Goal: Information Seeking & Learning: Learn about a topic

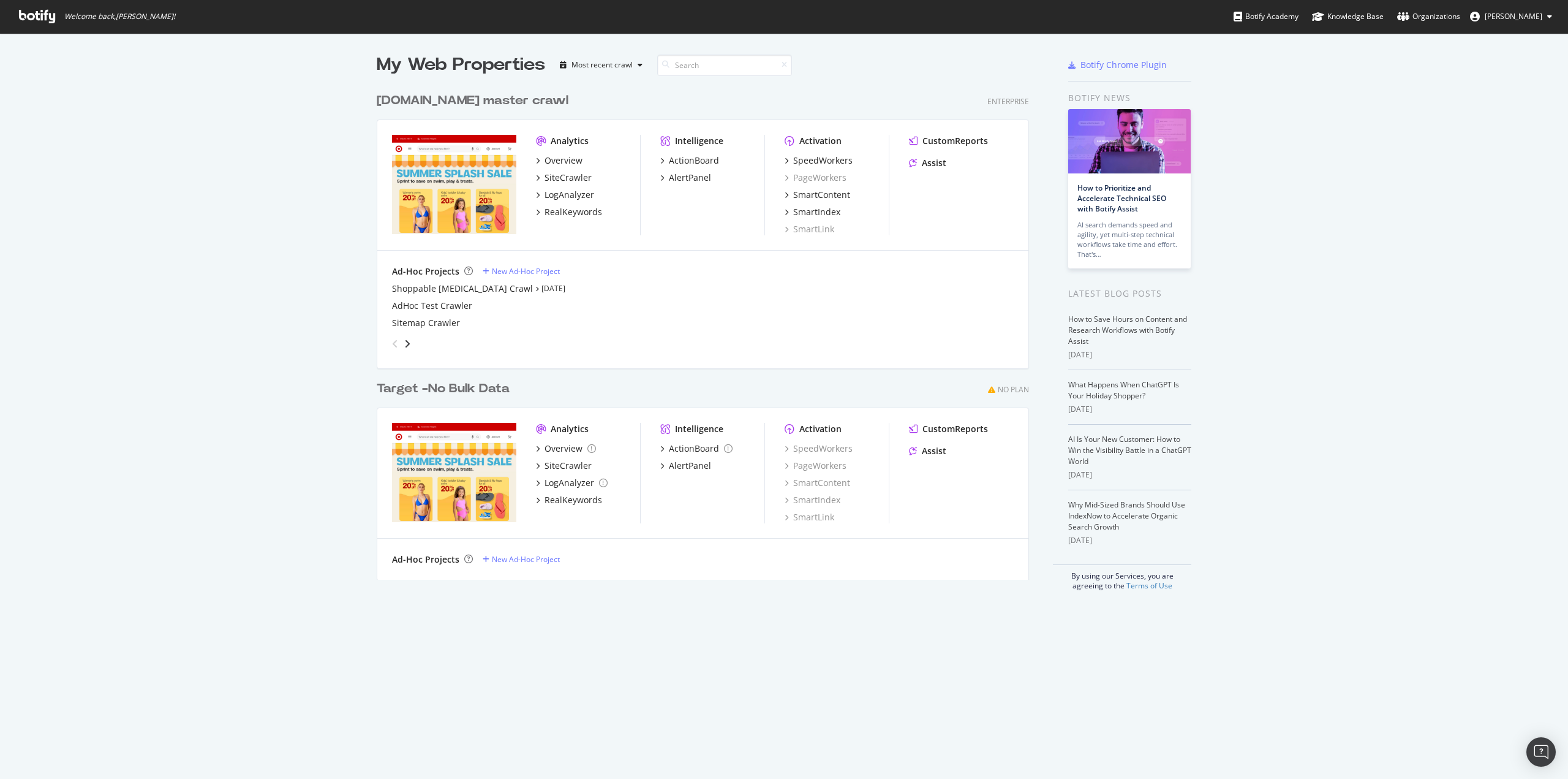
scroll to position [769, 1549]
click at [545, 173] on div "SiteCrawler" at bounding box center [569, 178] width 47 height 12
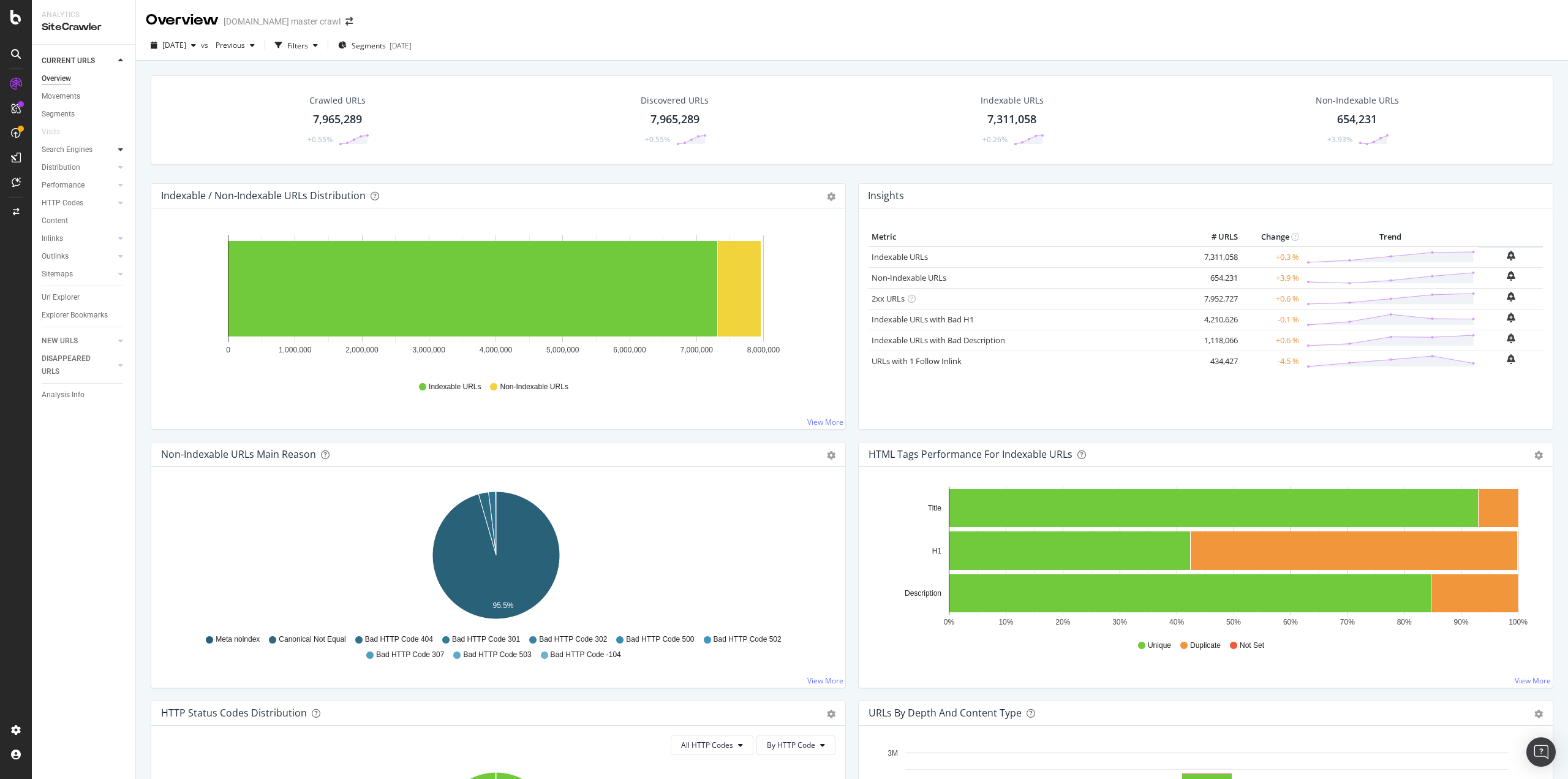
click at [117, 153] on div at bounding box center [121, 149] width 12 height 12
click at [121, 169] on icon at bounding box center [121, 167] width 5 height 7
click at [122, 151] on icon at bounding box center [121, 149] width 5 height 7
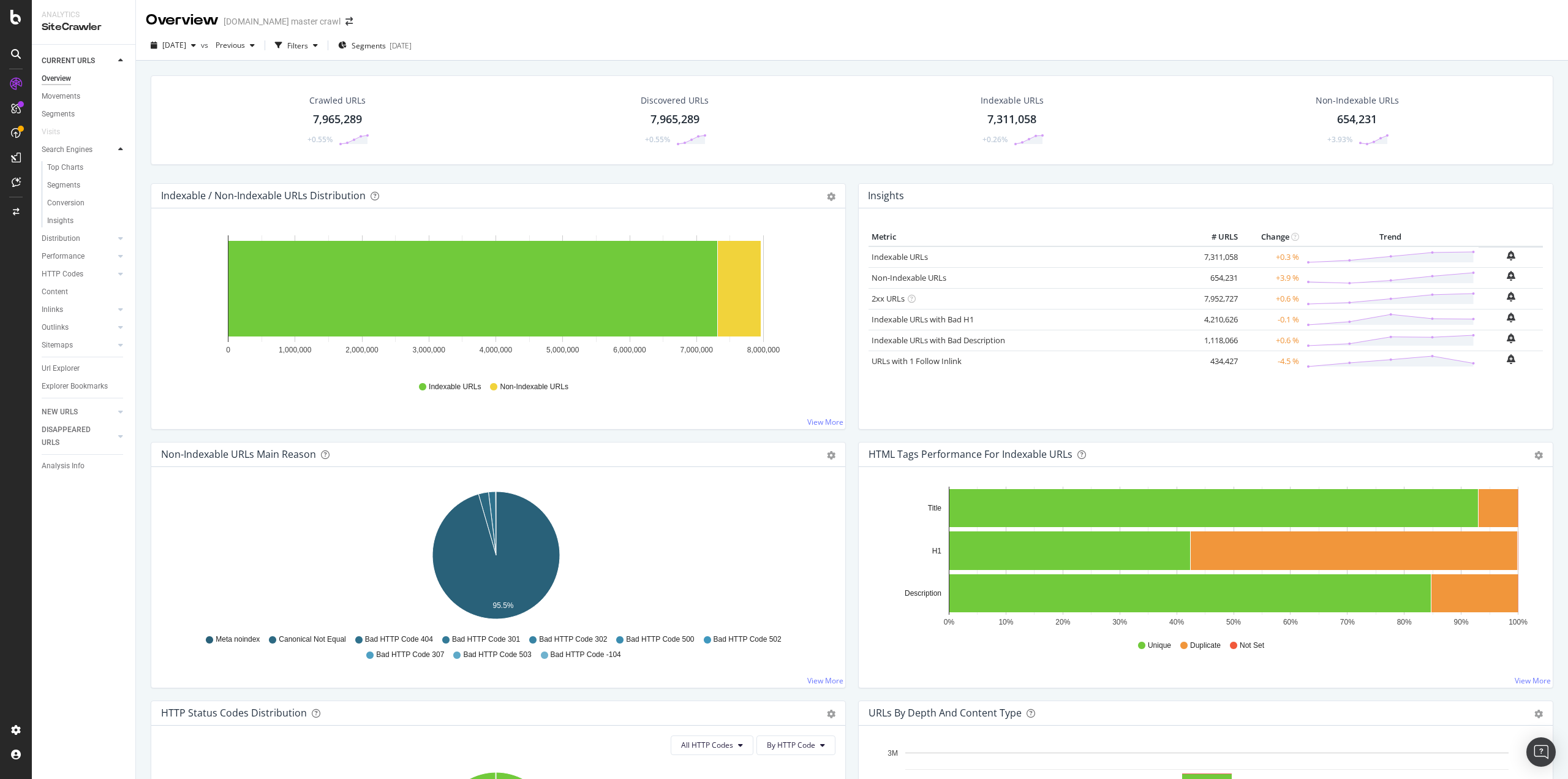
click at [122, 151] on icon at bounding box center [121, 149] width 5 height 7
click at [116, 242] on div at bounding box center [121, 238] width 12 height 12
click at [121, 308] on icon at bounding box center [121, 309] width 5 height 7
click at [120, 330] on icon at bounding box center [121, 327] width 5 height 7
click at [119, 169] on icon at bounding box center [121, 167] width 5 height 7
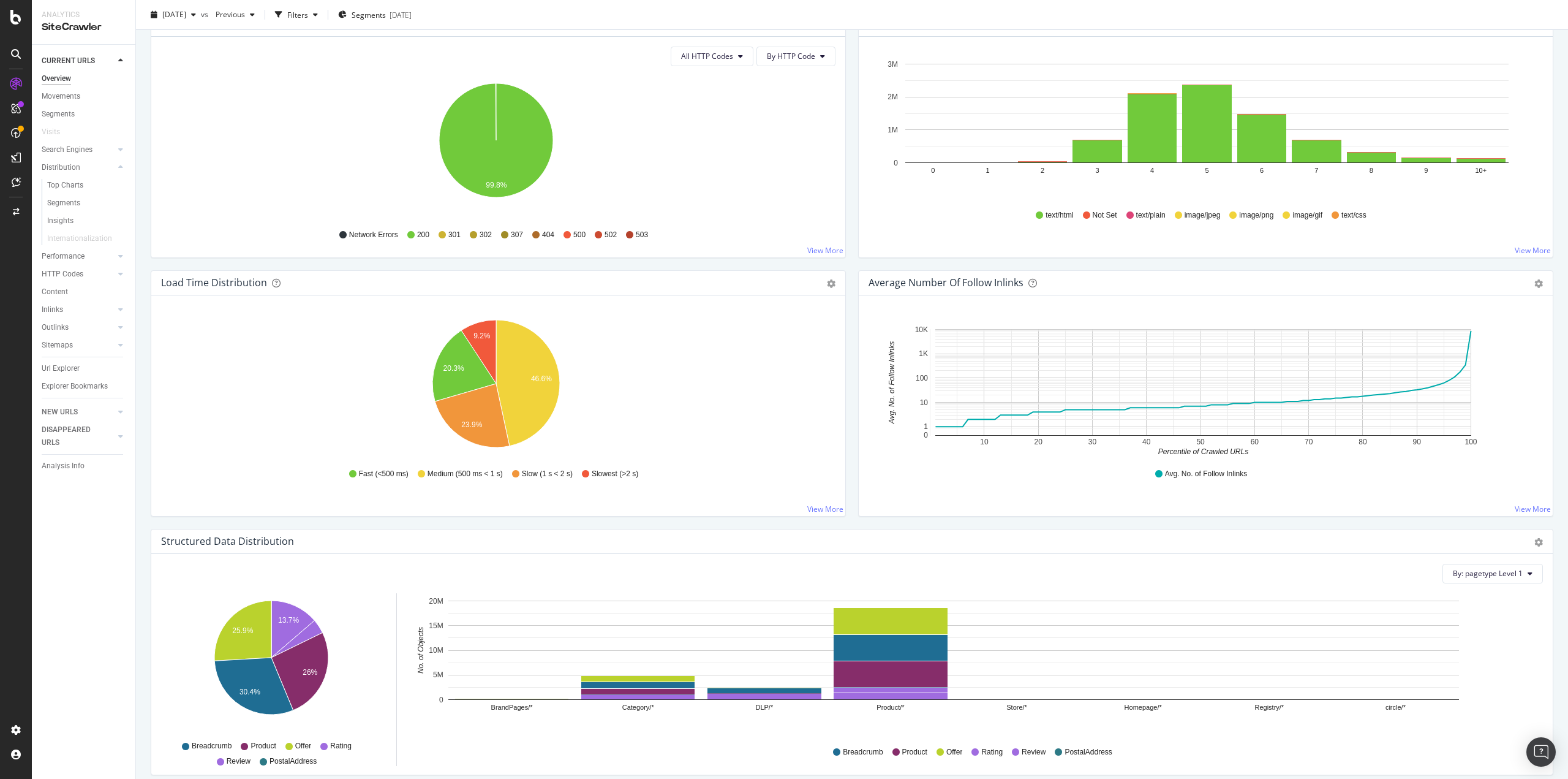
scroll to position [382, 0]
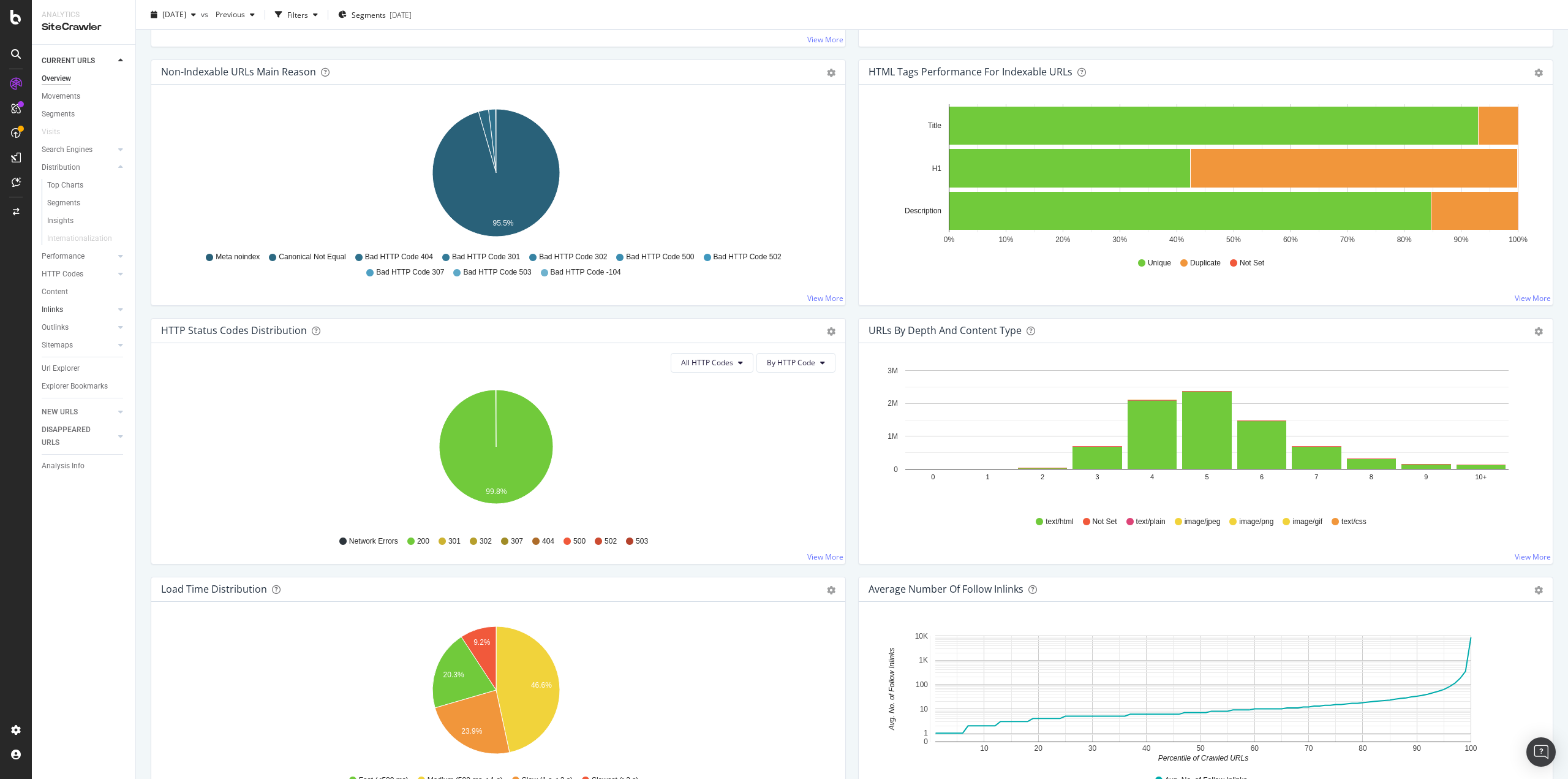
click at [87, 311] on link "Inlinks" at bounding box center [78, 310] width 73 height 13
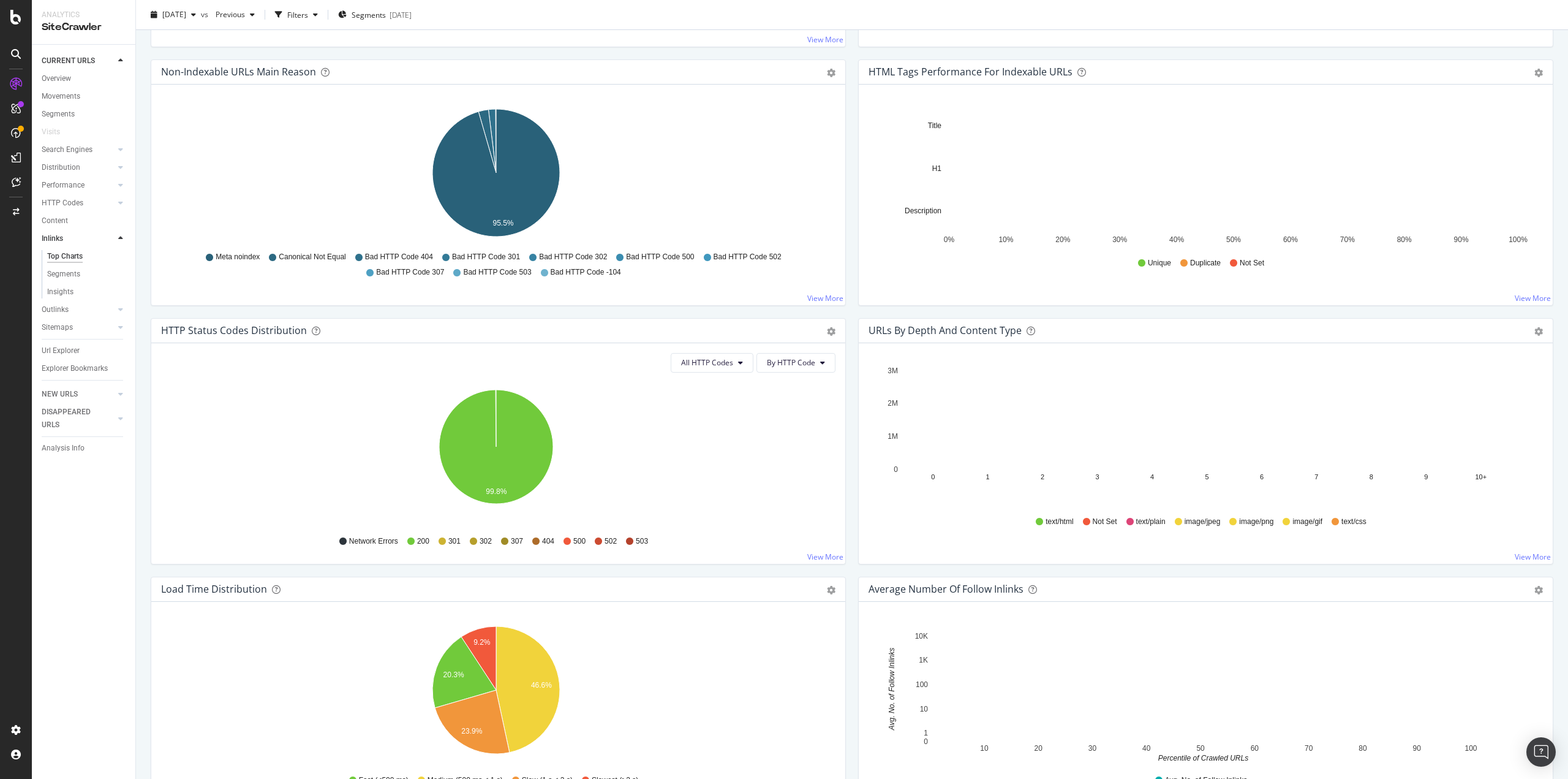
scroll to position [203, 0]
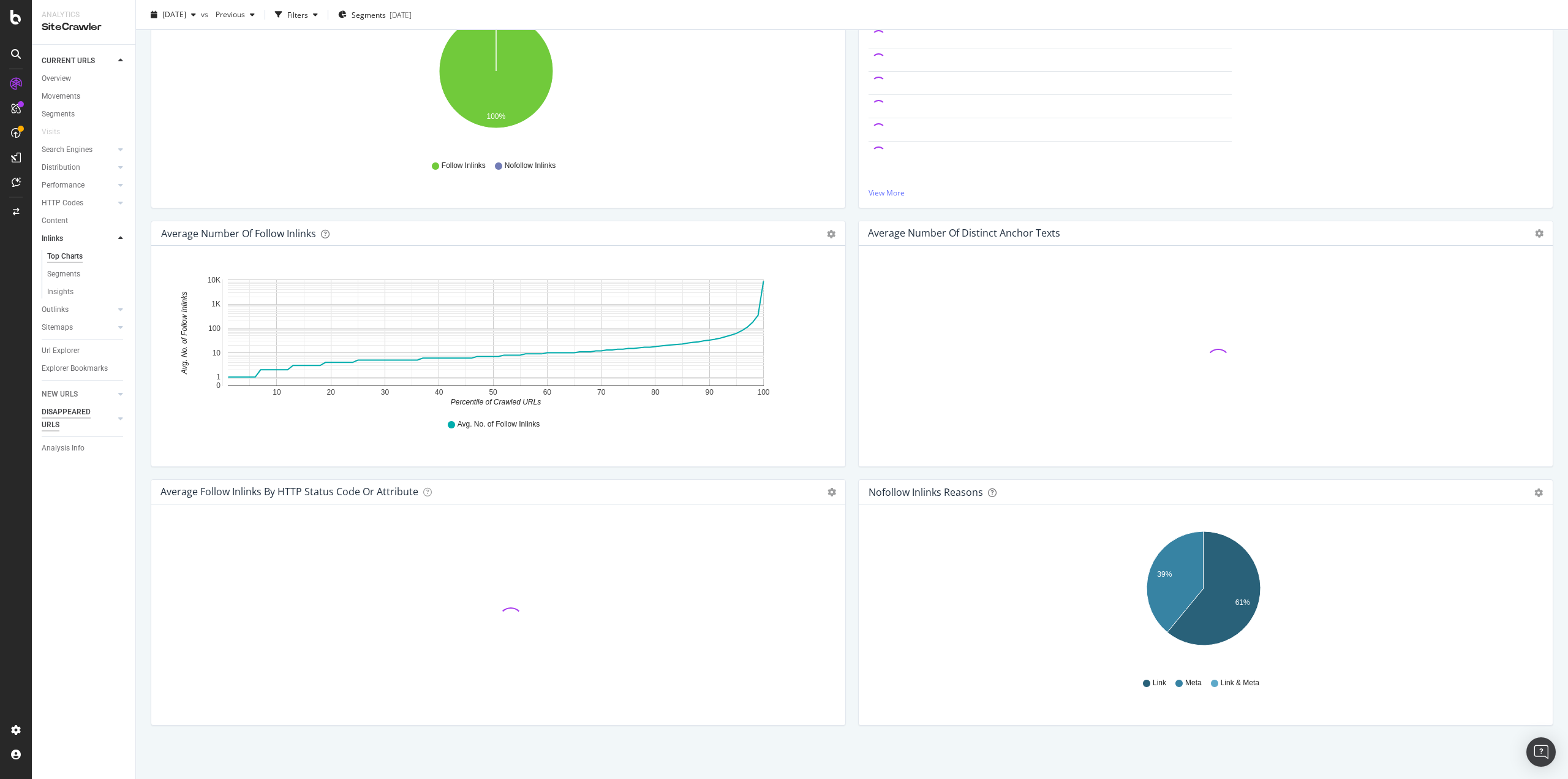
click at [51, 353] on div "Url Explorer" at bounding box center [60, 351] width 38 height 13
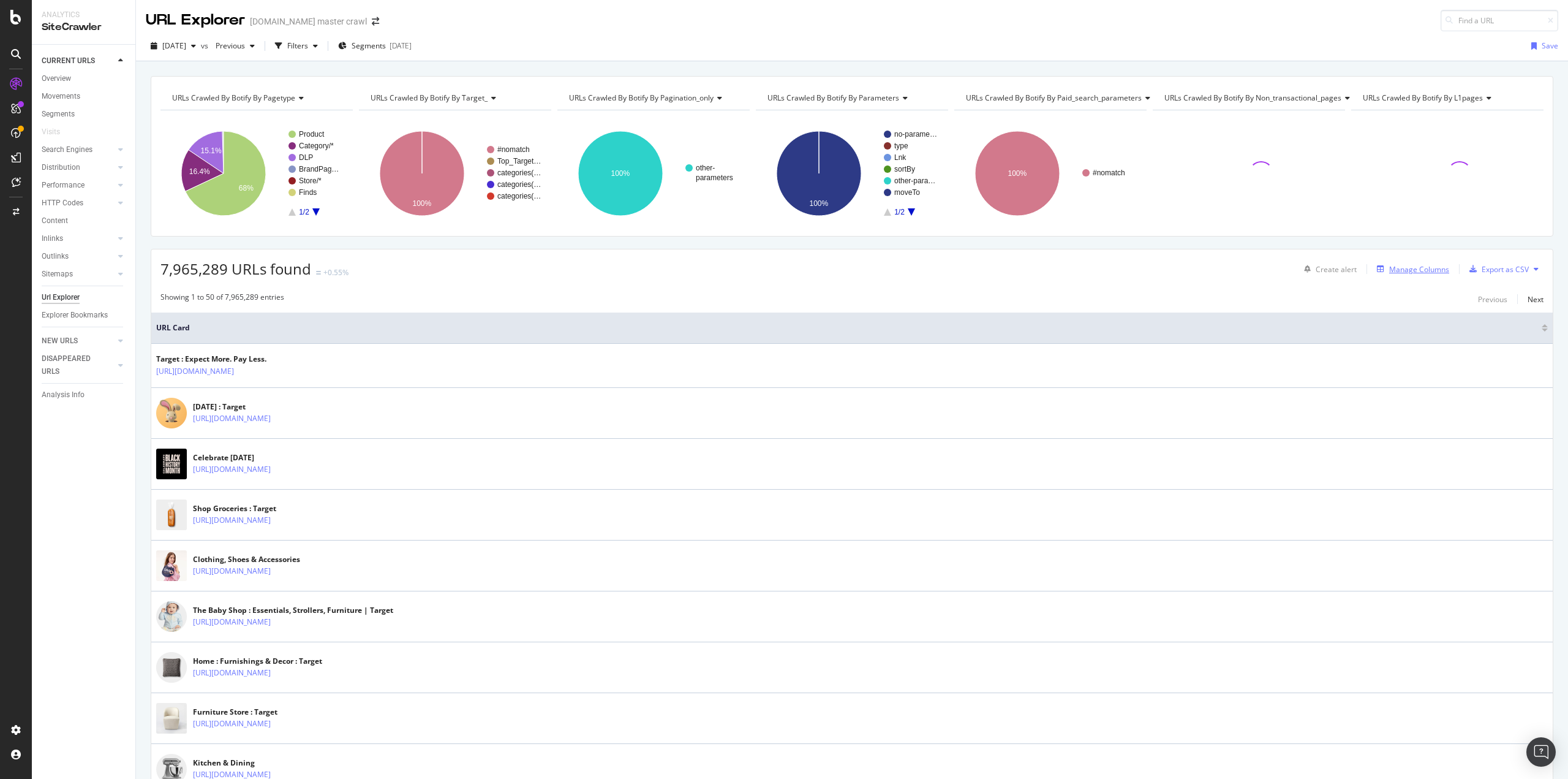
click at [1430, 267] on div "Manage Columns" at bounding box center [1419, 269] width 60 height 10
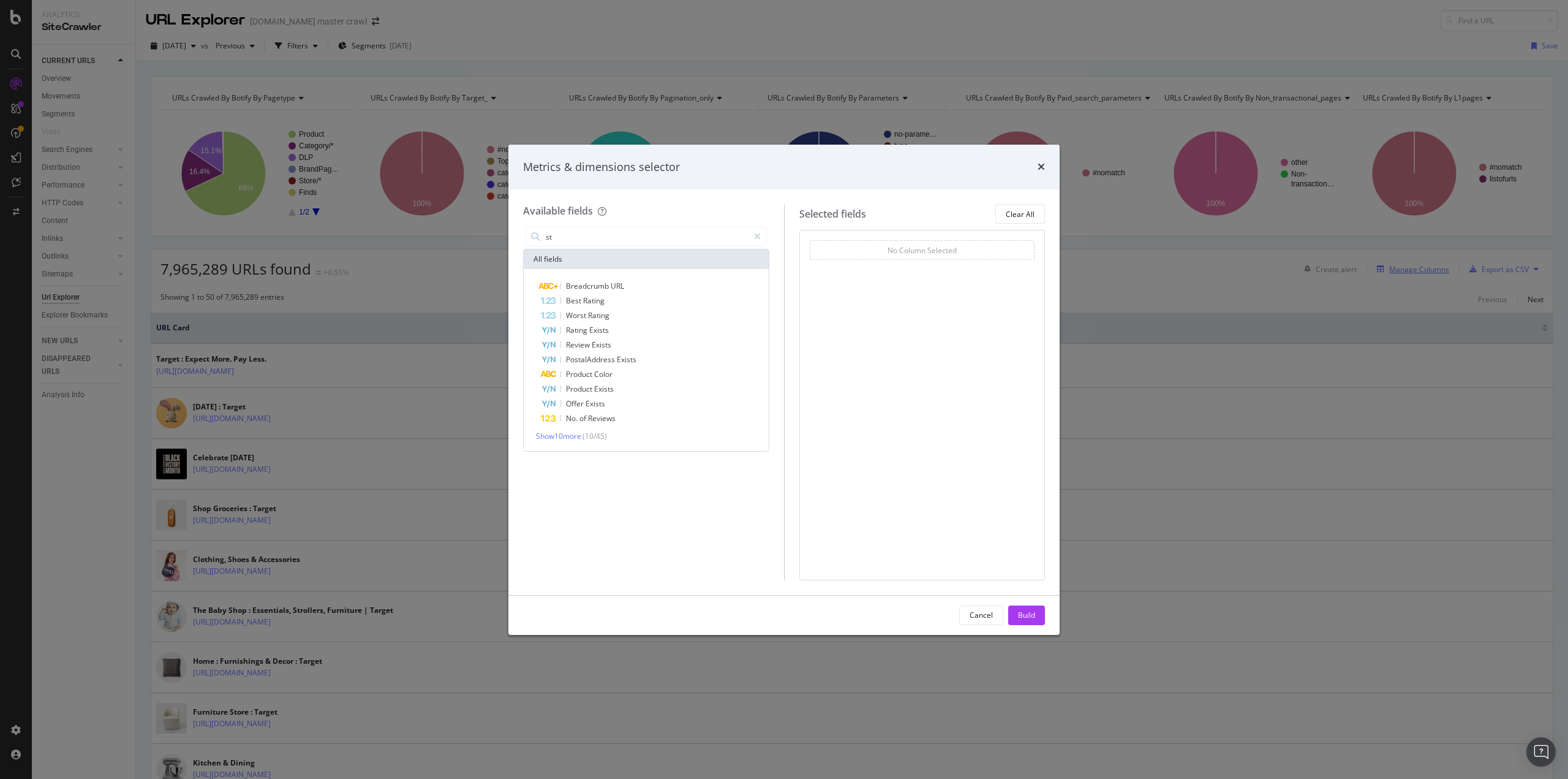
type input "s"
type input "offer"
click at [573, 433] on span "Show 7 more" at bounding box center [556, 436] width 41 height 10
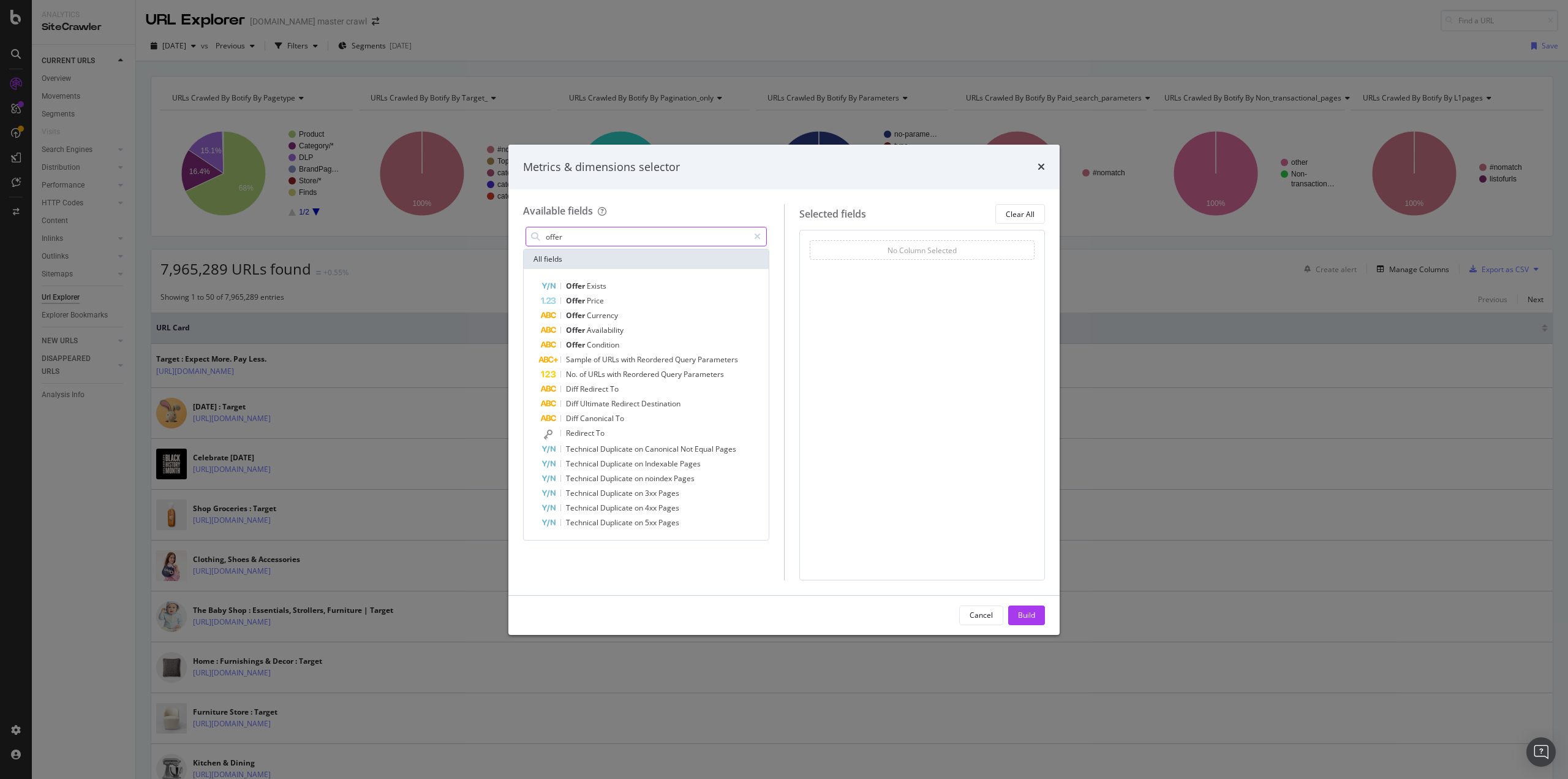
click at [571, 237] on input "offer" at bounding box center [647, 237] width 204 height 19
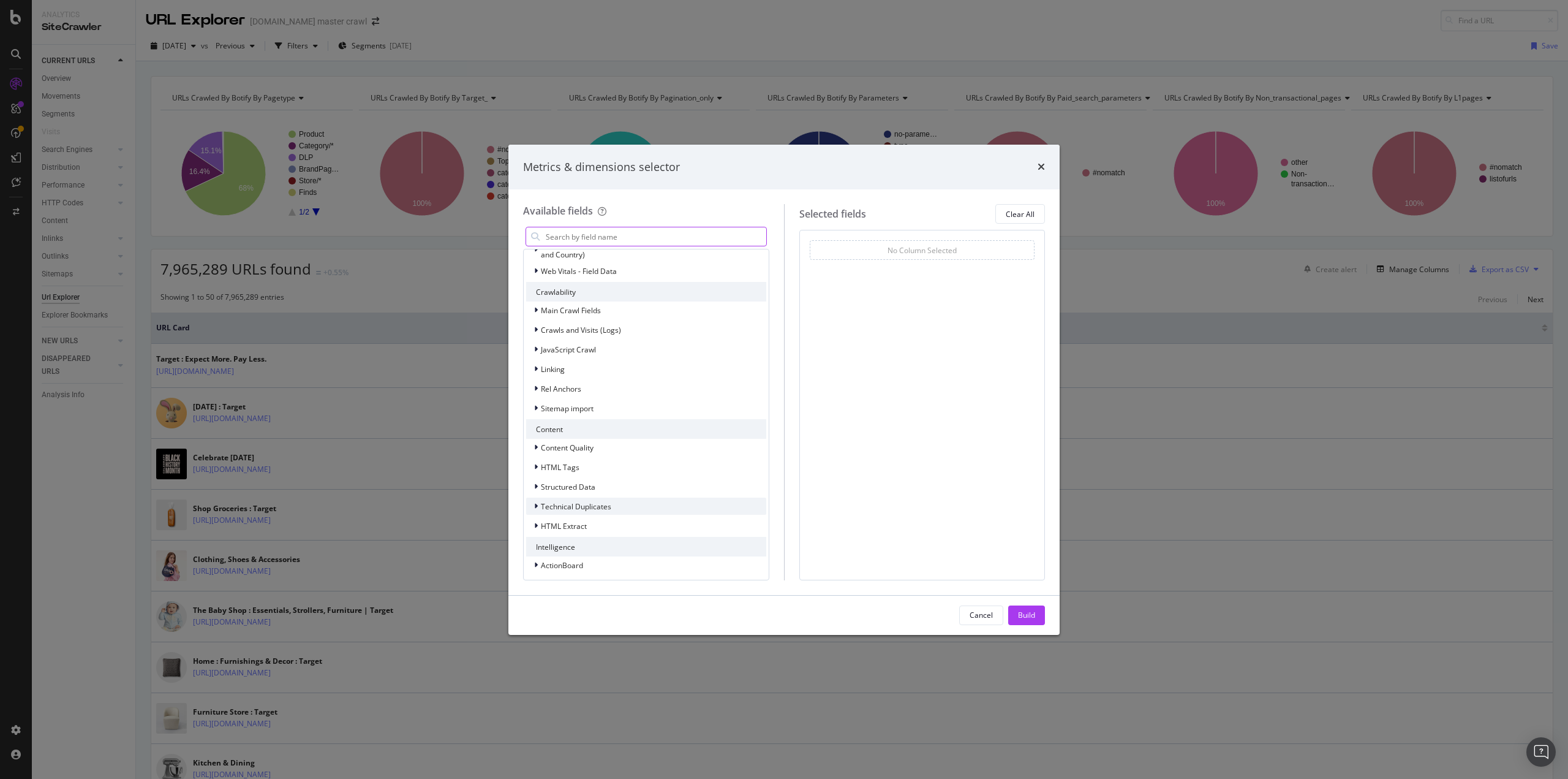
scroll to position [190, 0]
click at [549, 480] on span "Structured Data" at bounding box center [568, 483] width 54 height 10
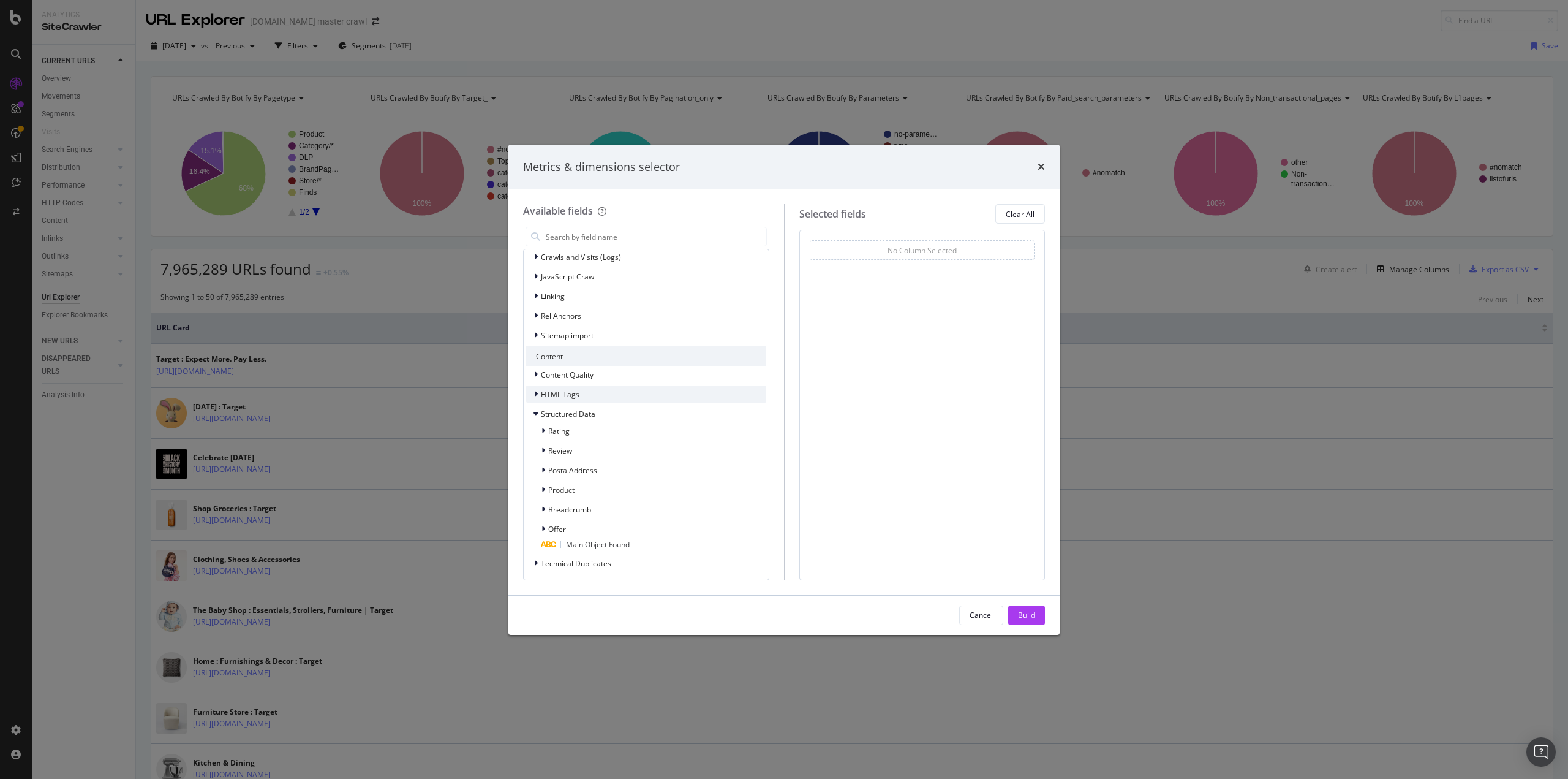
scroll to position [312, 0]
click at [544, 374] on icon "modal" at bounding box center [544, 378] width 4 height 7
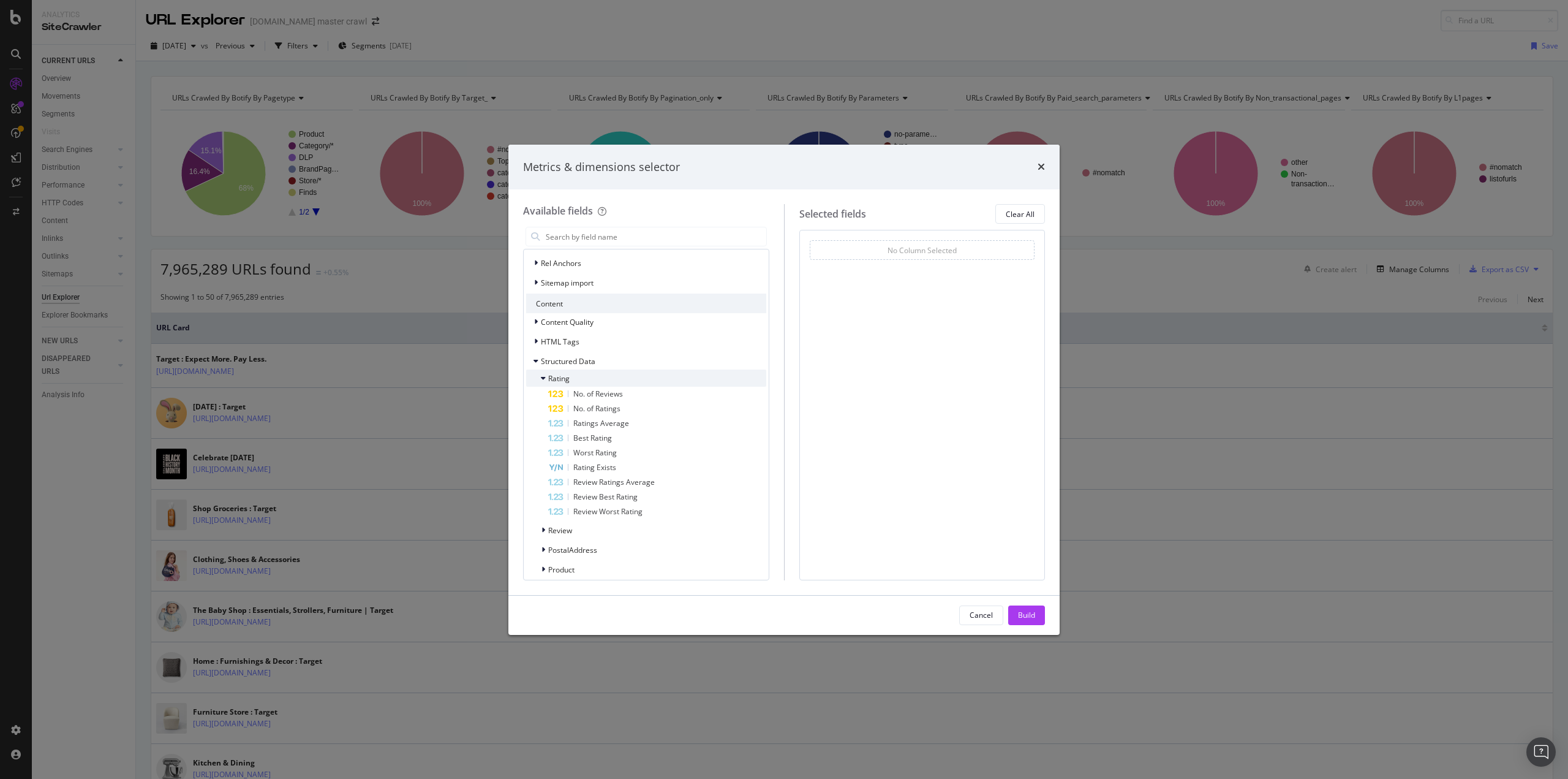
click at [544, 374] on icon "modal" at bounding box center [544, 378] width 5 height 7
click at [1039, 166] on icon "times" at bounding box center [1041, 166] width 7 height 10
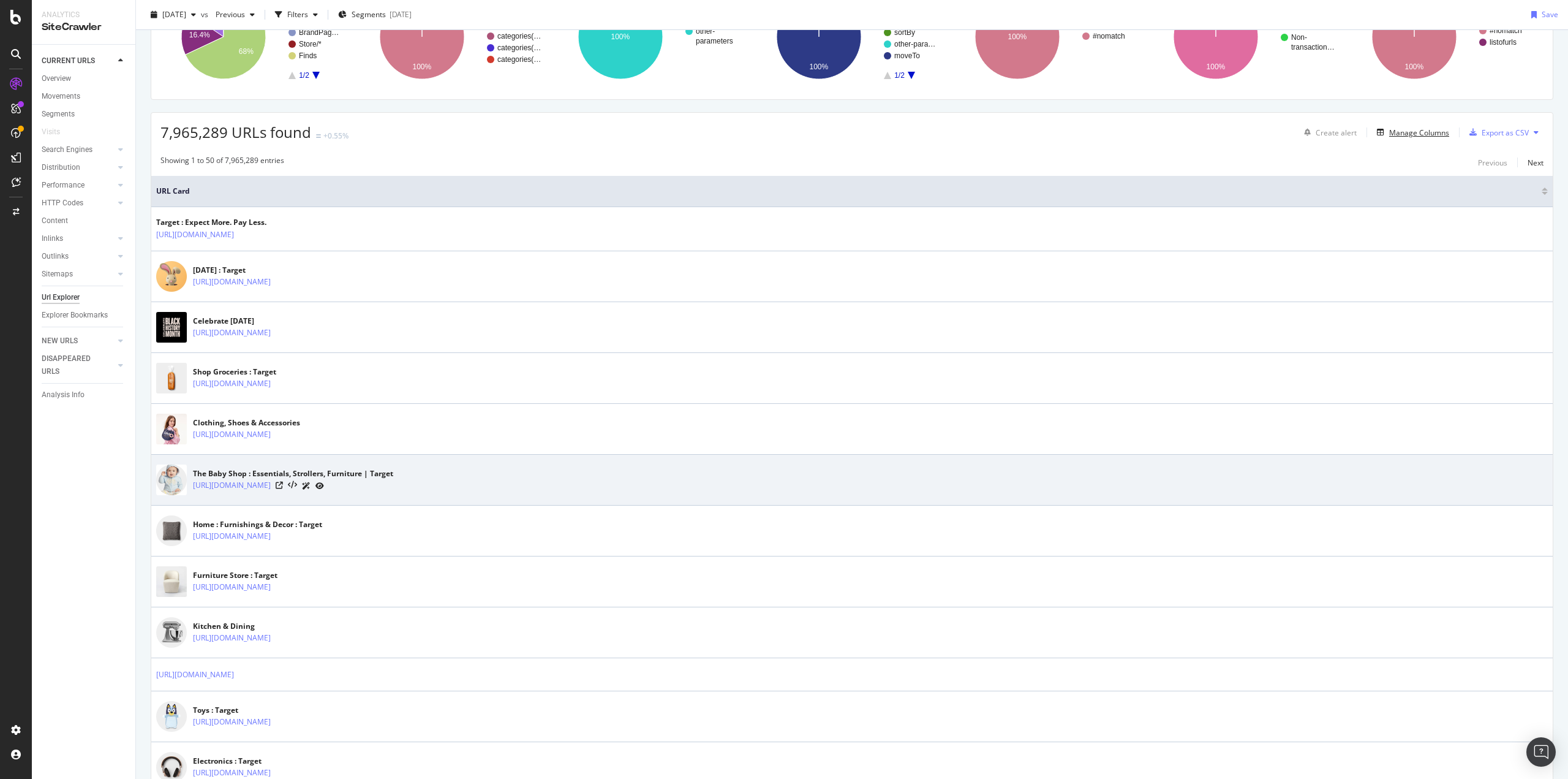
scroll to position [0, 0]
